Goal: Task Accomplishment & Management: Manage account settings

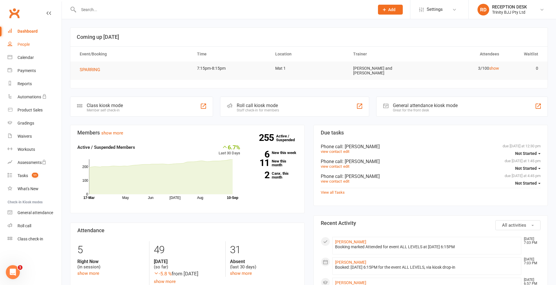
click at [29, 46] on div "People" at bounding box center [24, 44] width 12 height 5
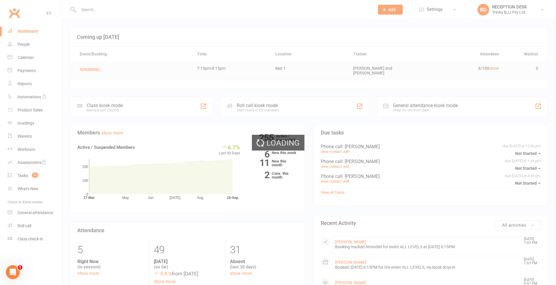
select select "100"
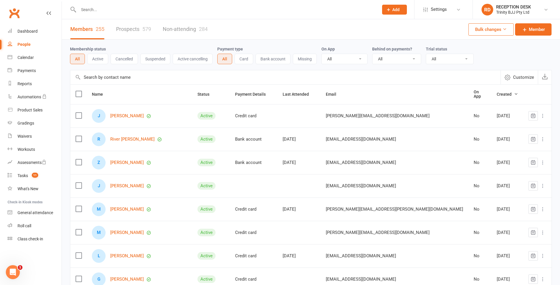
click at [97, 11] on input "text" at bounding box center [226, 10] width 298 height 8
click at [97, 10] on input "text" at bounding box center [224, 10] width 294 height 8
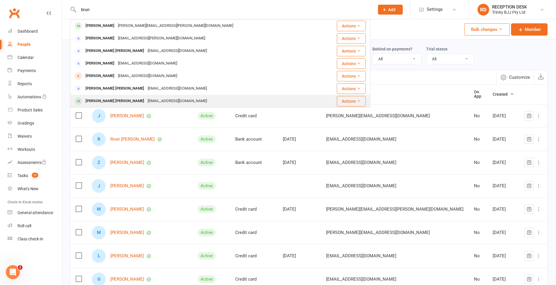
type input "brun"
click at [139, 103] on div "[PERSON_NAME] [PERSON_NAME]" at bounding box center [115, 101] width 62 height 8
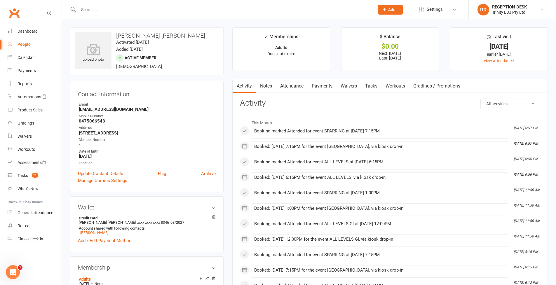
click at [332, 86] on link "Payments" at bounding box center [322, 85] width 29 height 13
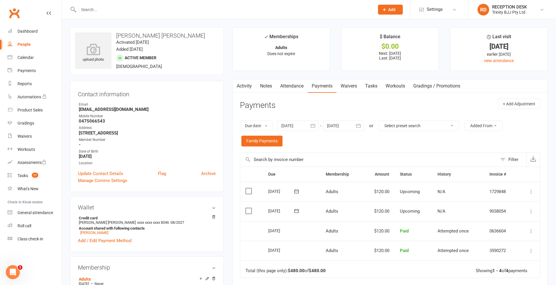
click at [23, 44] on div "People" at bounding box center [24, 44] width 13 height 5
select select "100"
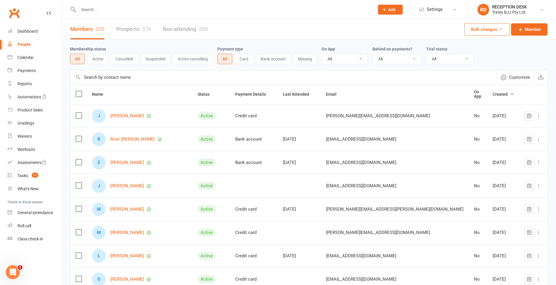
click at [112, 9] on input "text" at bounding box center [224, 10] width 294 height 8
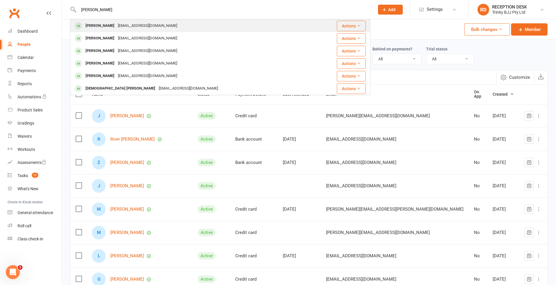
type input "[PERSON_NAME]"
click at [101, 26] on div "[PERSON_NAME]" at bounding box center [100, 26] width 32 height 8
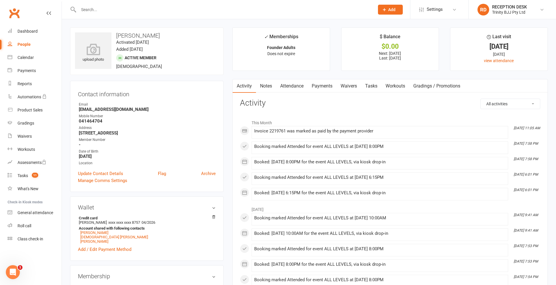
click at [320, 88] on link "Payments" at bounding box center [322, 85] width 29 height 13
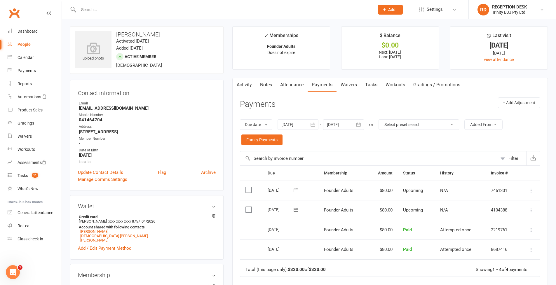
scroll to position [3, 0]
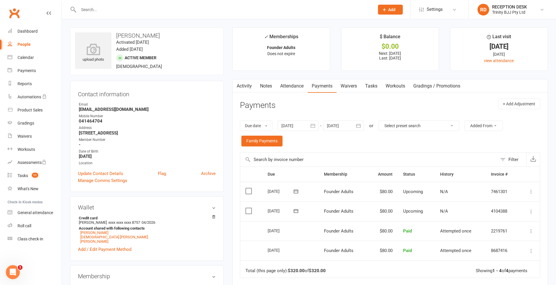
scroll to position [1, 0]
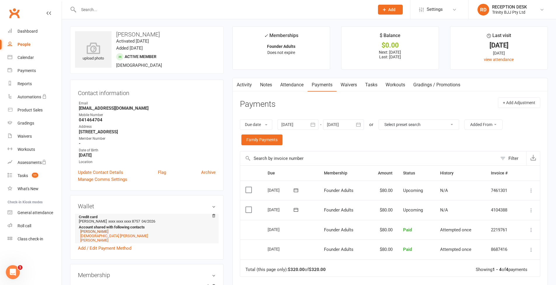
click at [100, 231] on link "[PERSON_NAME]" at bounding box center [94, 231] width 28 height 4
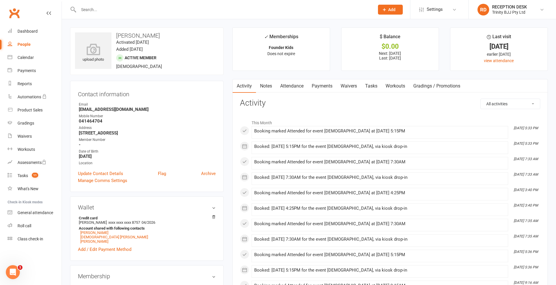
click at [323, 87] on link "Payments" at bounding box center [322, 85] width 29 height 13
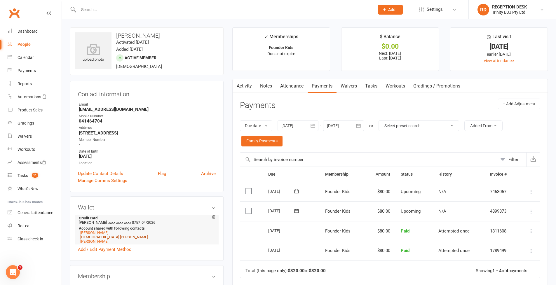
click at [103, 237] on link "[DEMOGRAPHIC_DATA] [PERSON_NAME]" at bounding box center [114, 237] width 68 height 4
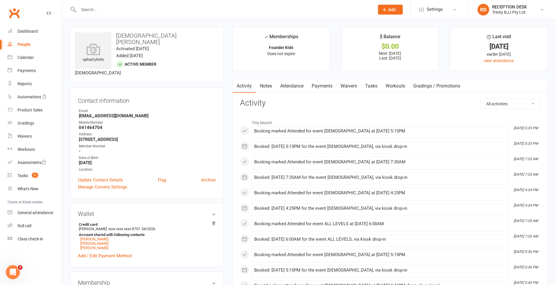
click at [319, 85] on link "Payments" at bounding box center [322, 85] width 29 height 13
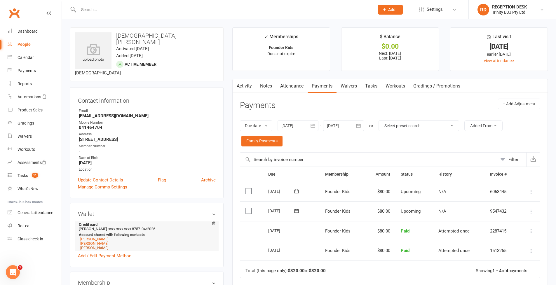
click at [103, 246] on link "[PERSON_NAME]" at bounding box center [94, 248] width 28 height 4
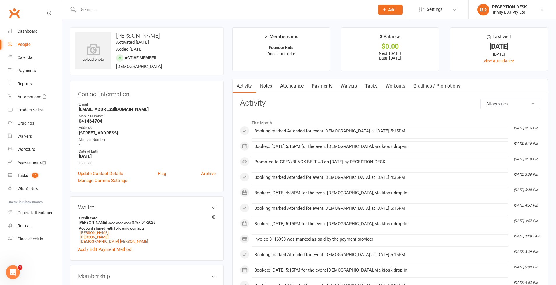
click at [322, 84] on link "Payments" at bounding box center [322, 85] width 29 height 13
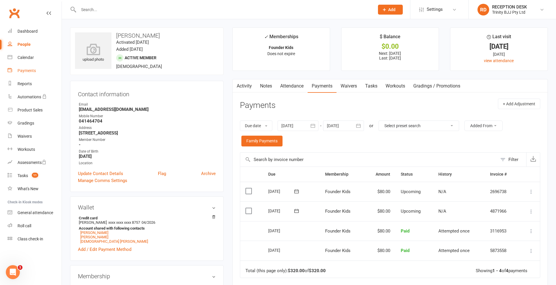
scroll to position [8, 0]
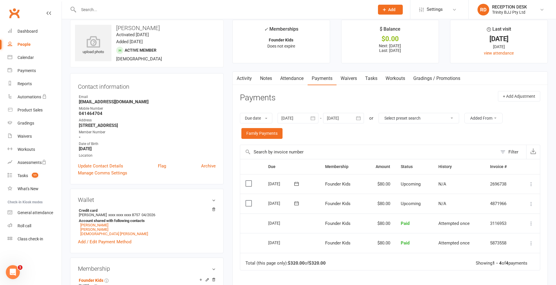
click at [22, 47] on link "People" at bounding box center [35, 44] width 54 height 13
select select "100"
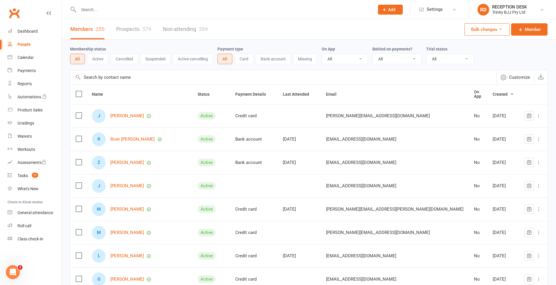
click at [127, 77] on input "text" at bounding box center [283, 77] width 426 height 14
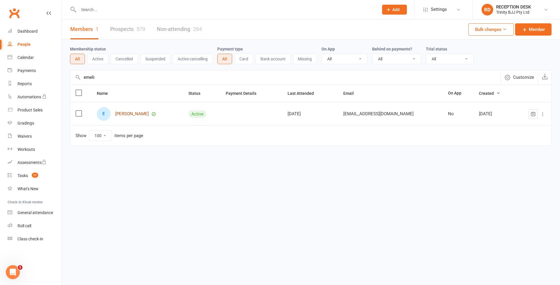
type input "emeli"
click at [143, 114] on link "[PERSON_NAME]" at bounding box center [132, 114] width 34 height 5
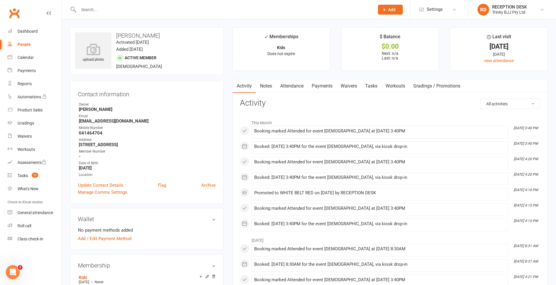
click at [325, 86] on link "Payments" at bounding box center [322, 85] width 29 height 13
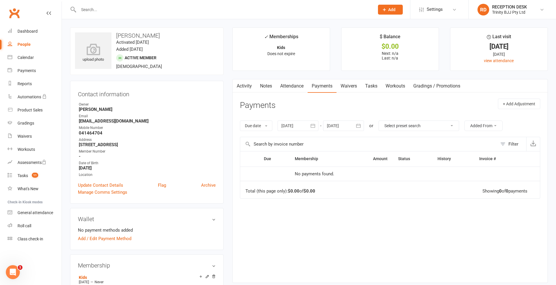
click at [25, 48] on link "People" at bounding box center [35, 44] width 54 height 13
select select "100"
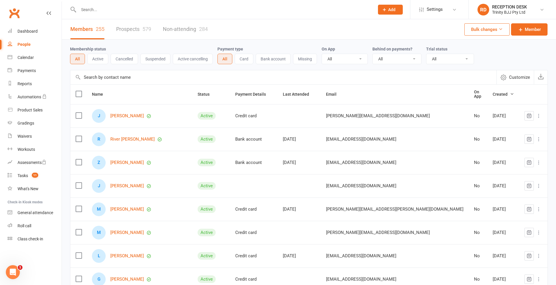
click at [115, 81] on input "text" at bounding box center [283, 77] width 426 height 14
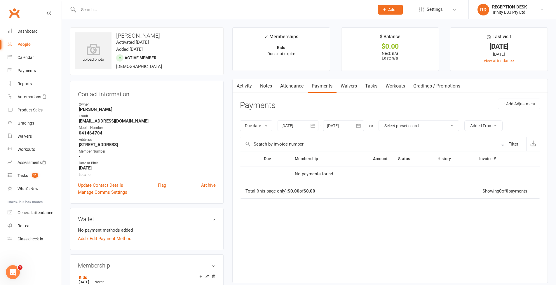
click at [28, 41] on link "People" at bounding box center [35, 44] width 54 height 13
select select "100"
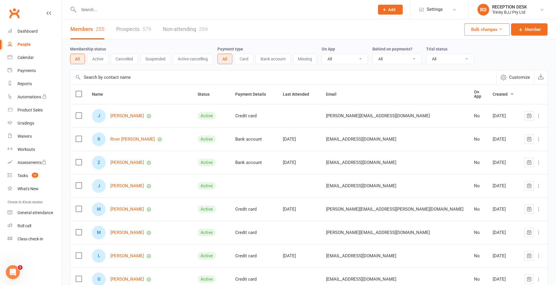
click at [120, 76] on input "text" at bounding box center [283, 77] width 426 height 14
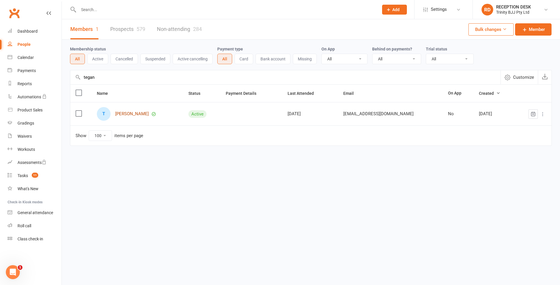
type input "tegan"
click at [141, 115] on link "[PERSON_NAME]" at bounding box center [132, 114] width 34 height 5
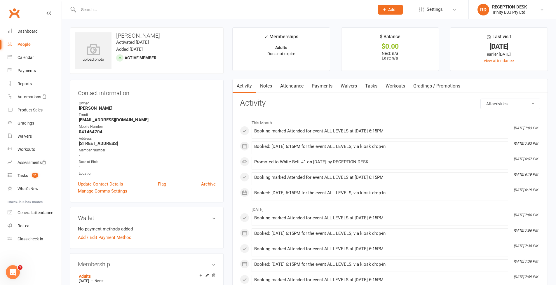
click at [330, 88] on link "Payments" at bounding box center [322, 85] width 29 height 13
